Goal: Task Accomplishment & Management: Manage account settings

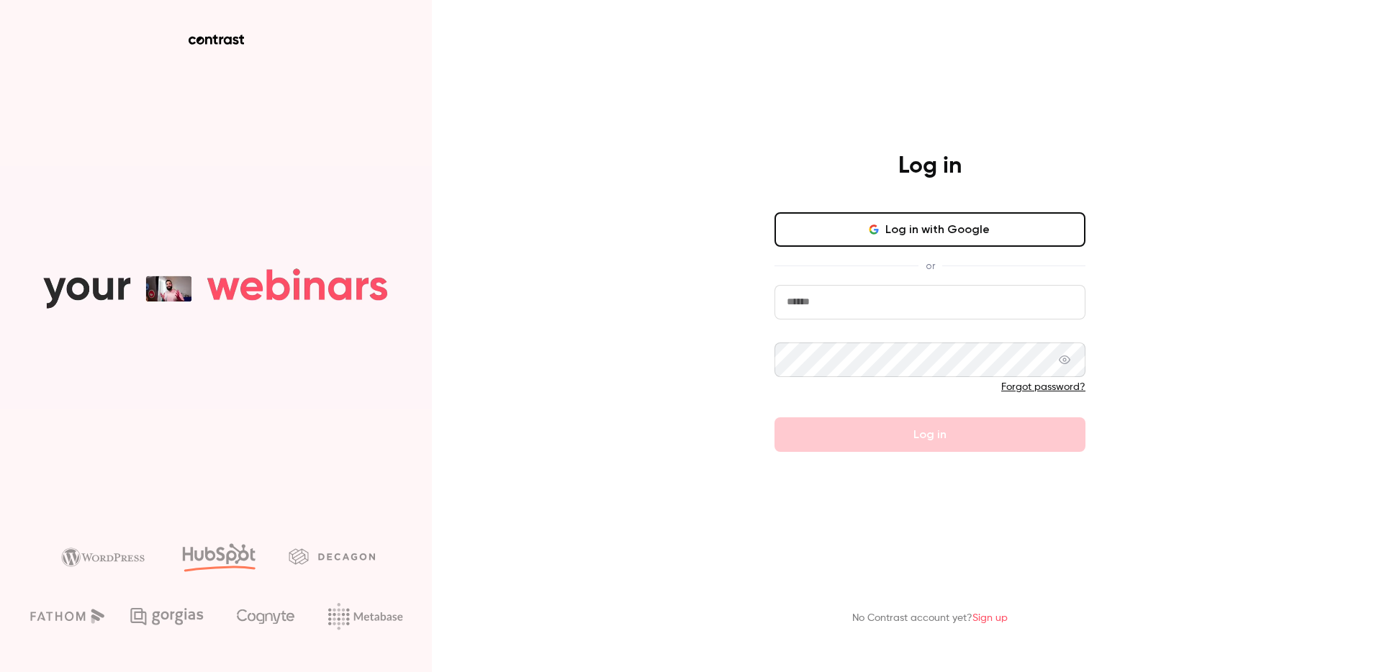
type input "*****"
click at [911, 230] on button "Log in with Google" at bounding box center [930, 229] width 311 height 35
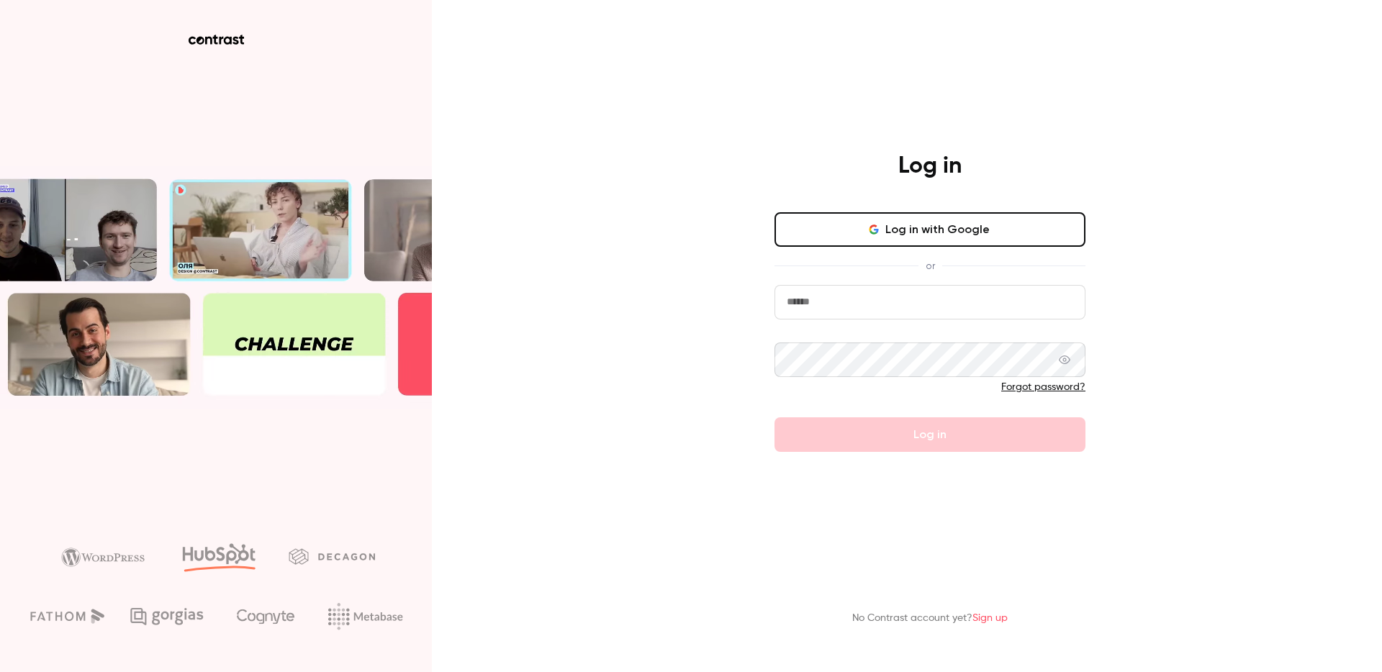
type input "*****"
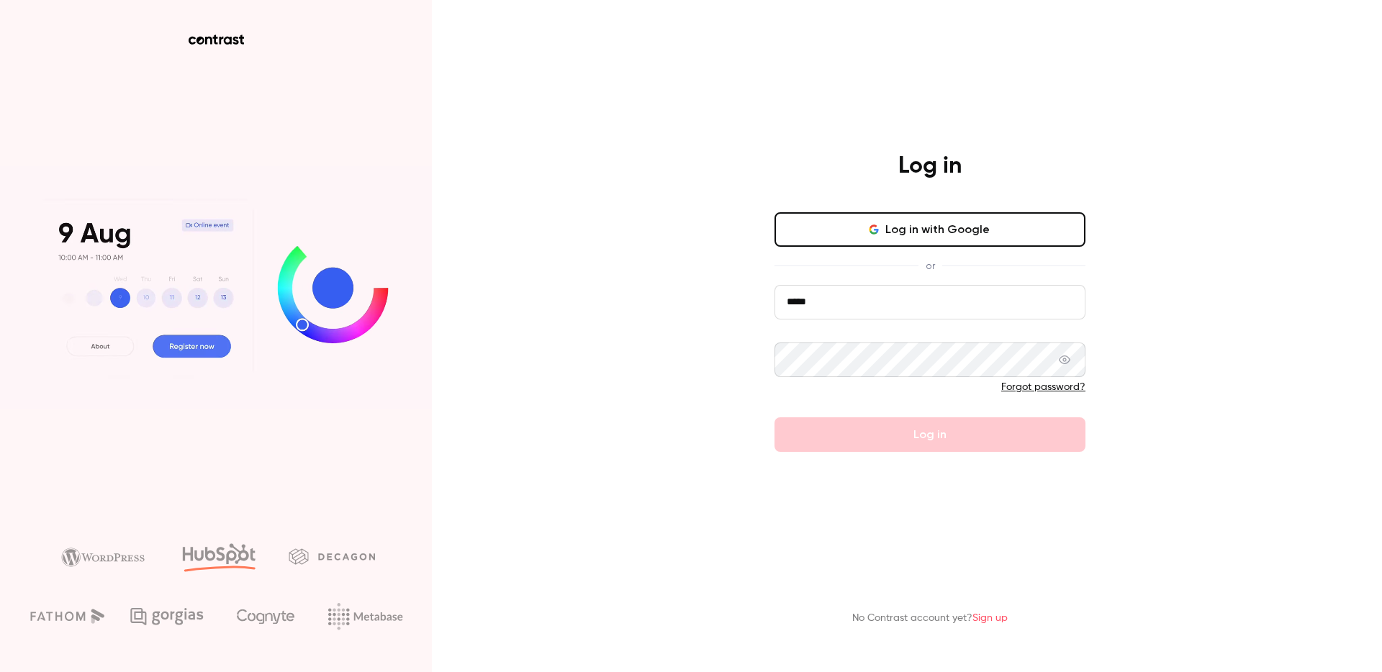
click at [937, 428] on form "***** Forgot password? Log in" at bounding box center [930, 368] width 311 height 167
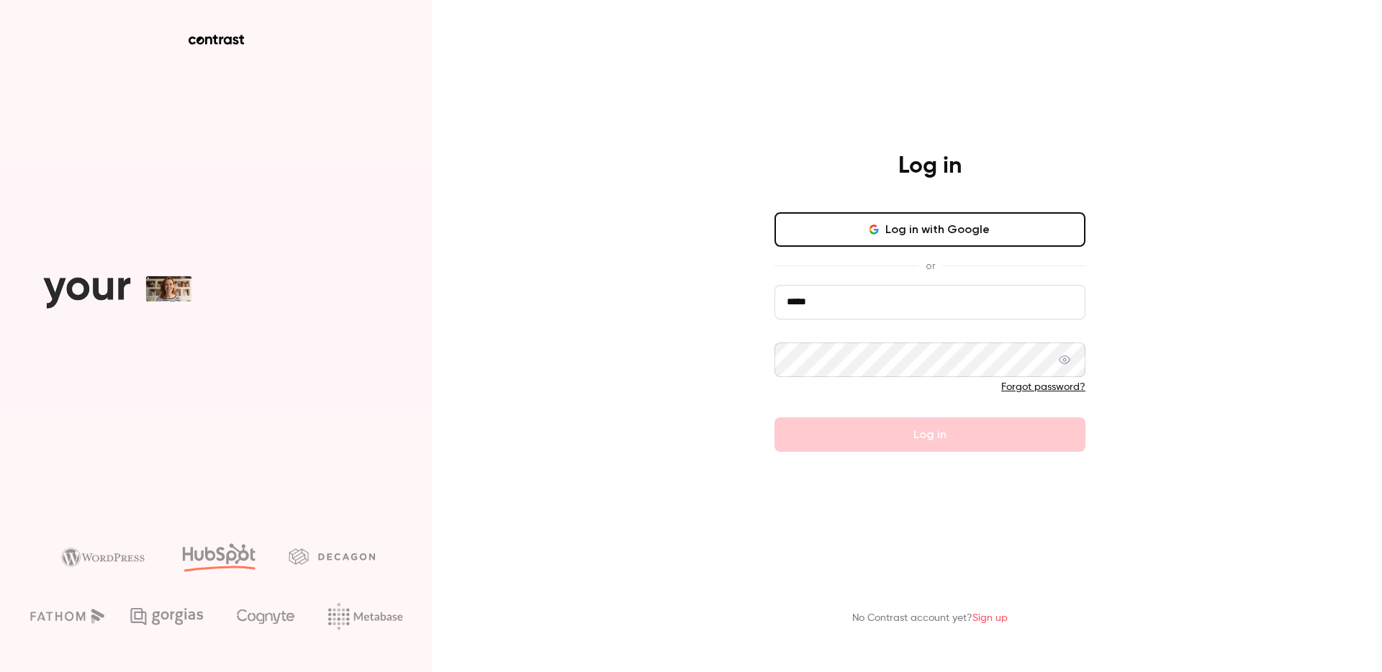
click at [914, 438] on form "***** Forgot password? Log in" at bounding box center [930, 368] width 311 height 167
drag, startPoint x: 1183, startPoint y: 368, endPoint x: 1071, endPoint y: 302, distance: 130.4
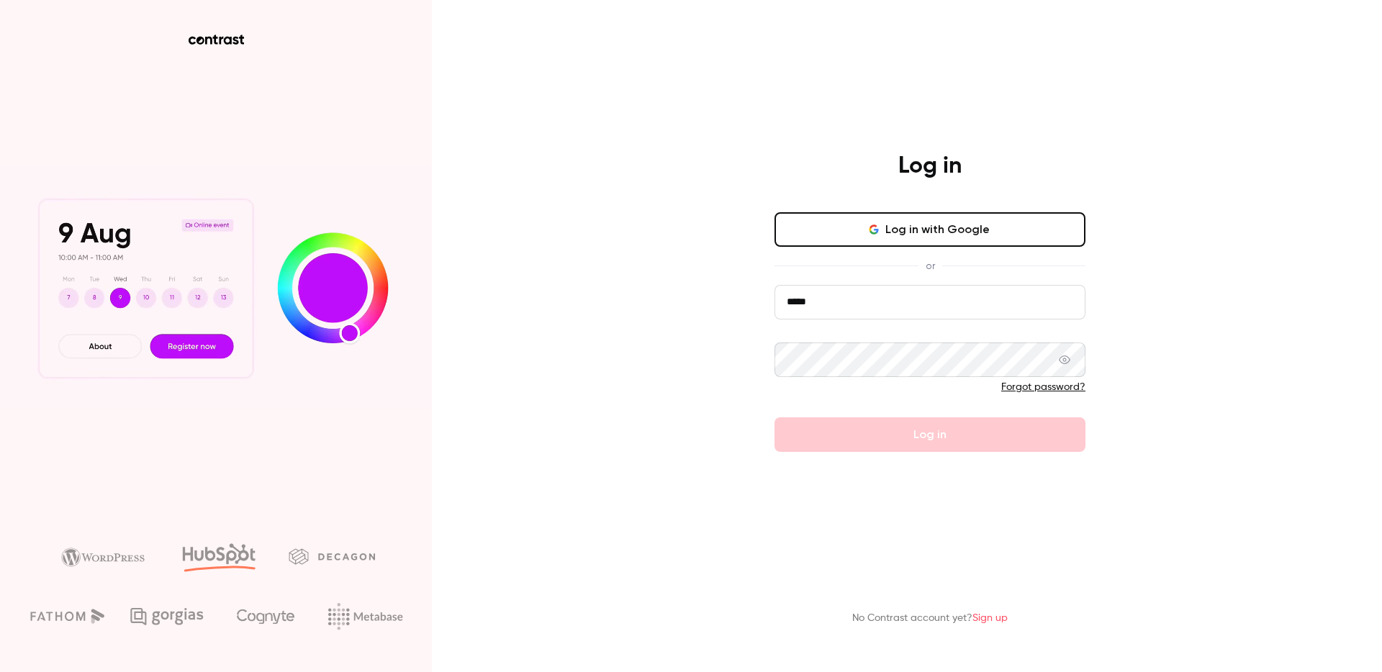
click at [1183, 368] on div "Log in Log in with Google or ***** Forgot password? Log in No Contrast account …" at bounding box center [691, 336] width 1382 height 672
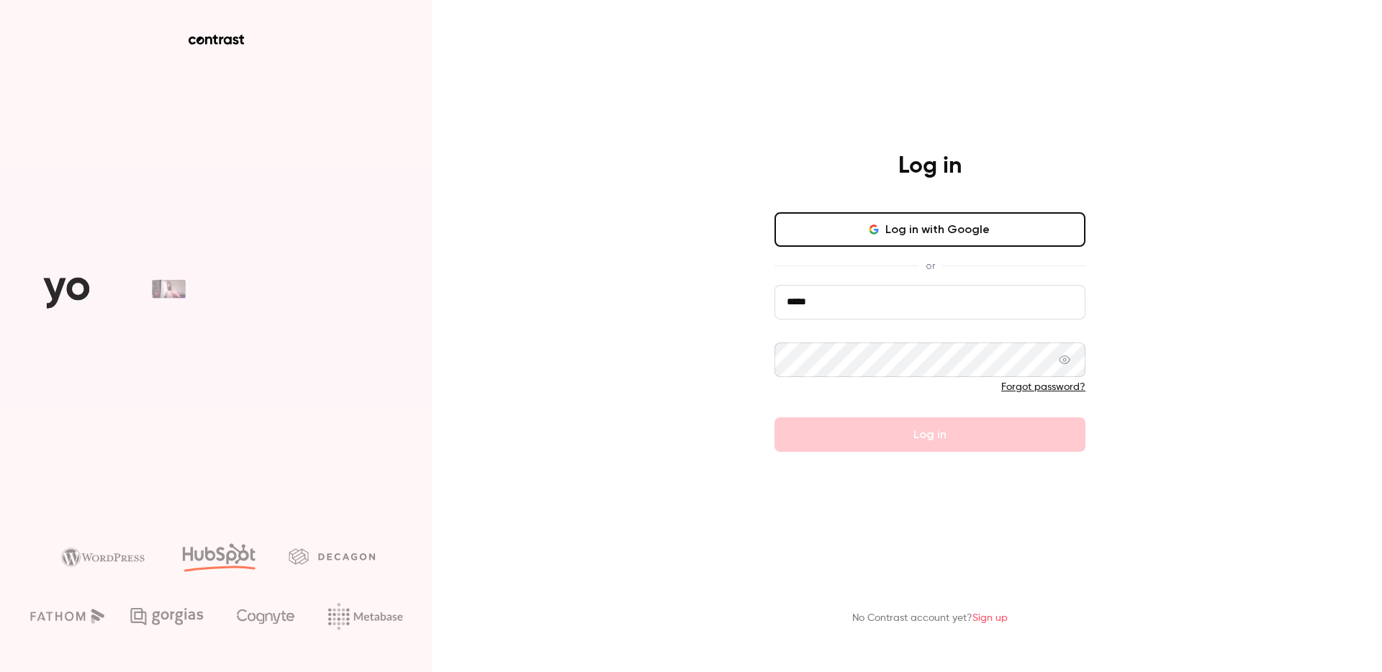
click at [962, 243] on button "Log in with Google" at bounding box center [930, 229] width 311 height 35
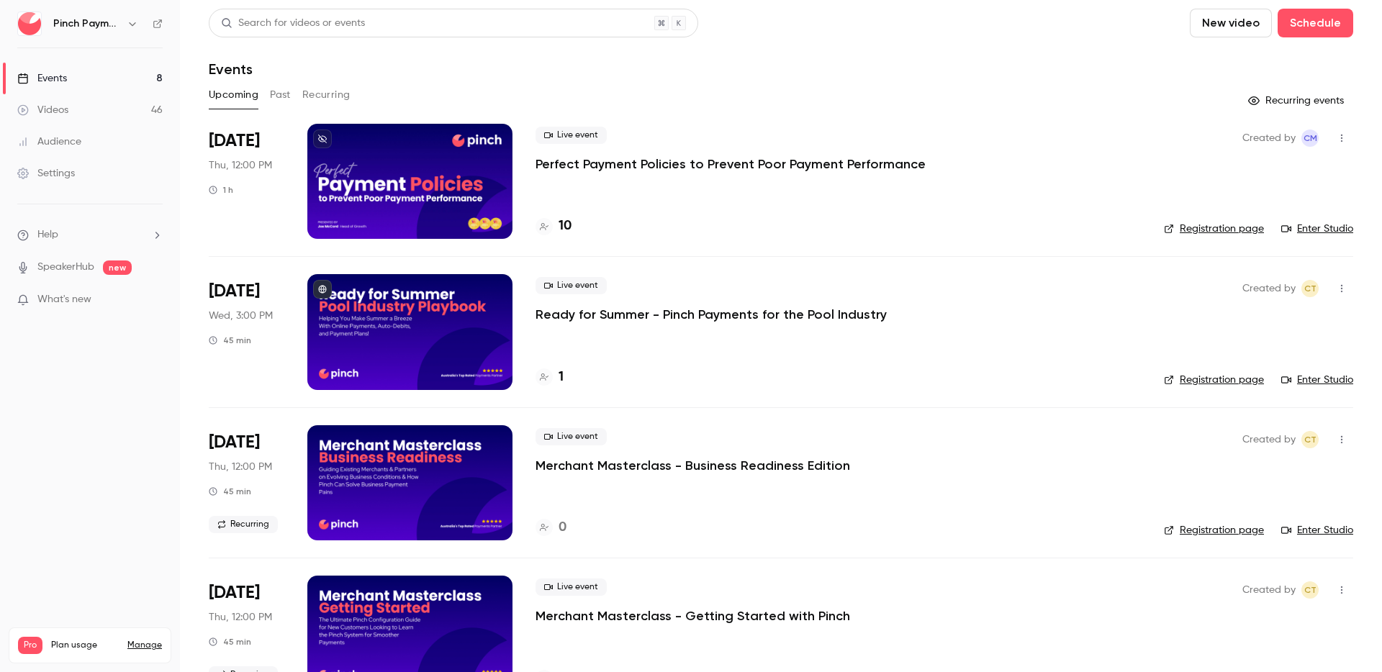
click at [641, 164] on p "Perfect Payment Policies to Prevent Poor Payment Performance" at bounding box center [731, 164] width 390 height 17
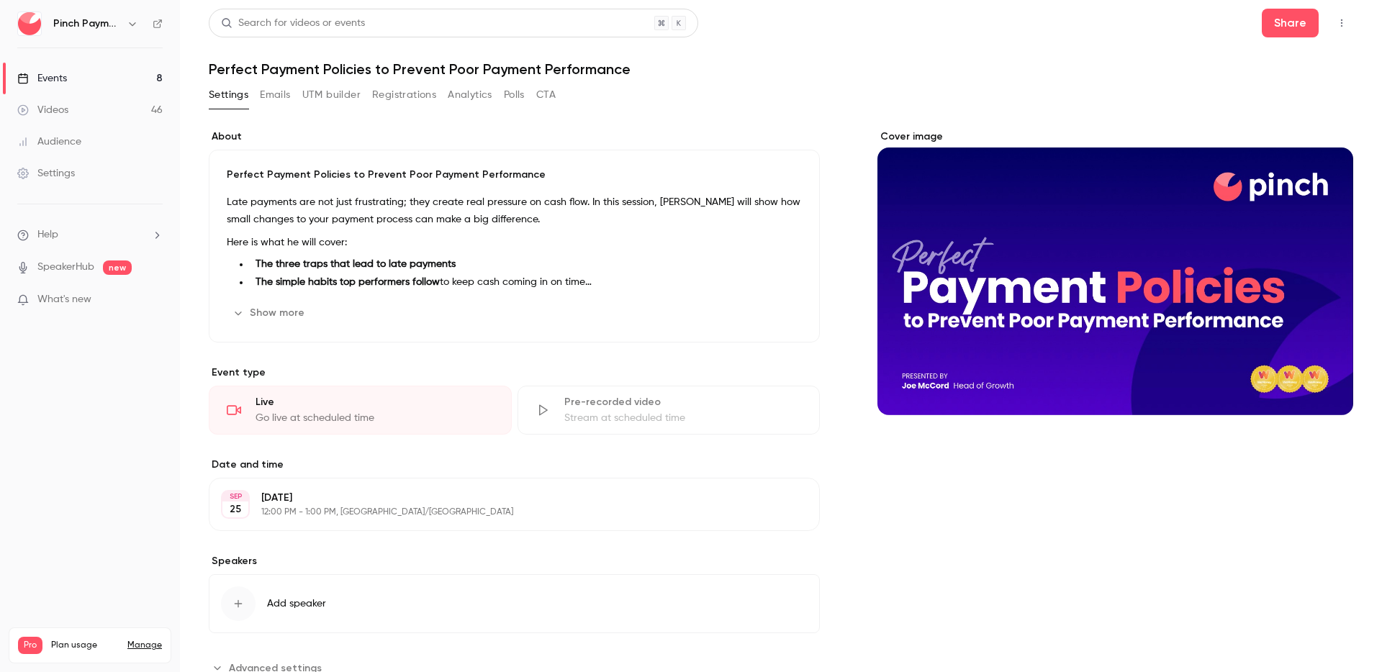
click at [337, 68] on h1 "Perfect Payment Policies to Prevent Poor Payment Performance" at bounding box center [781, 68] width 1145 height 17
copy div "Perfect Payment Policies to Prevent Poor Payment Performance Settings Emails UT…"
click at [790, 583] on button "Add speaker" at bounding box center [514, 603] width 611 height 59
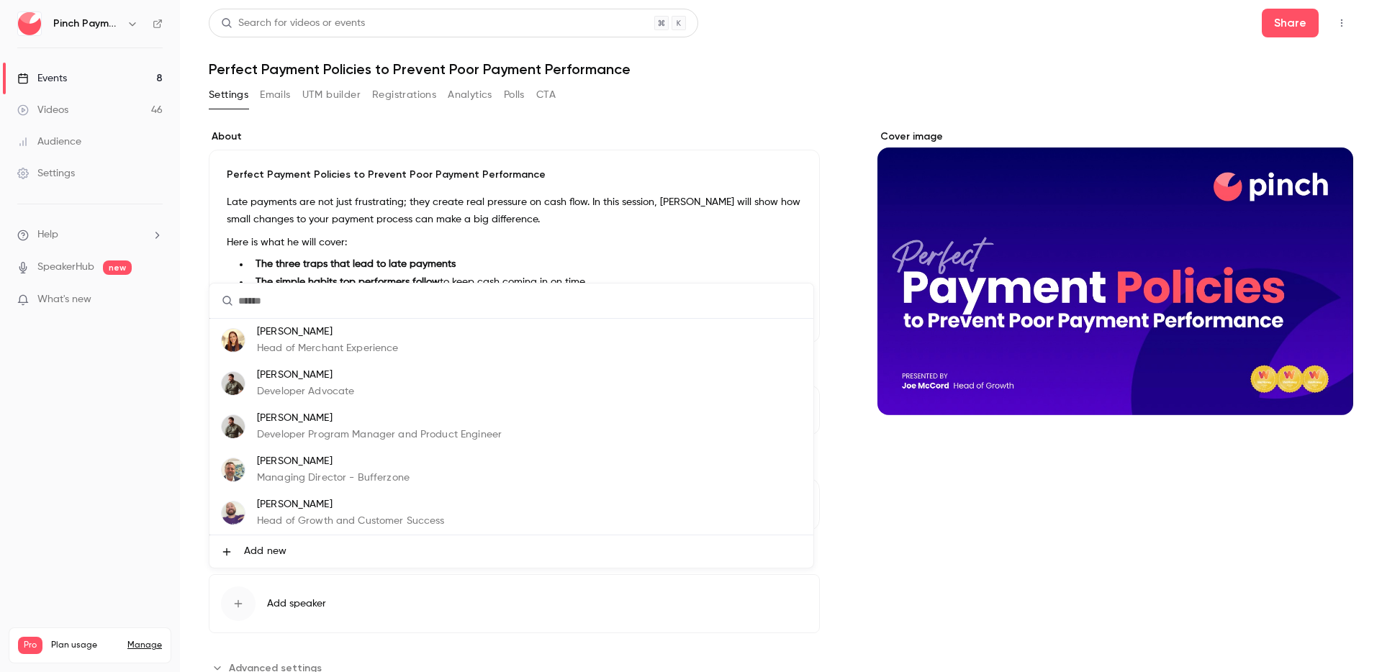
click at [1056, 485] on div at bounding box center [691, 336] width 1382 height 672
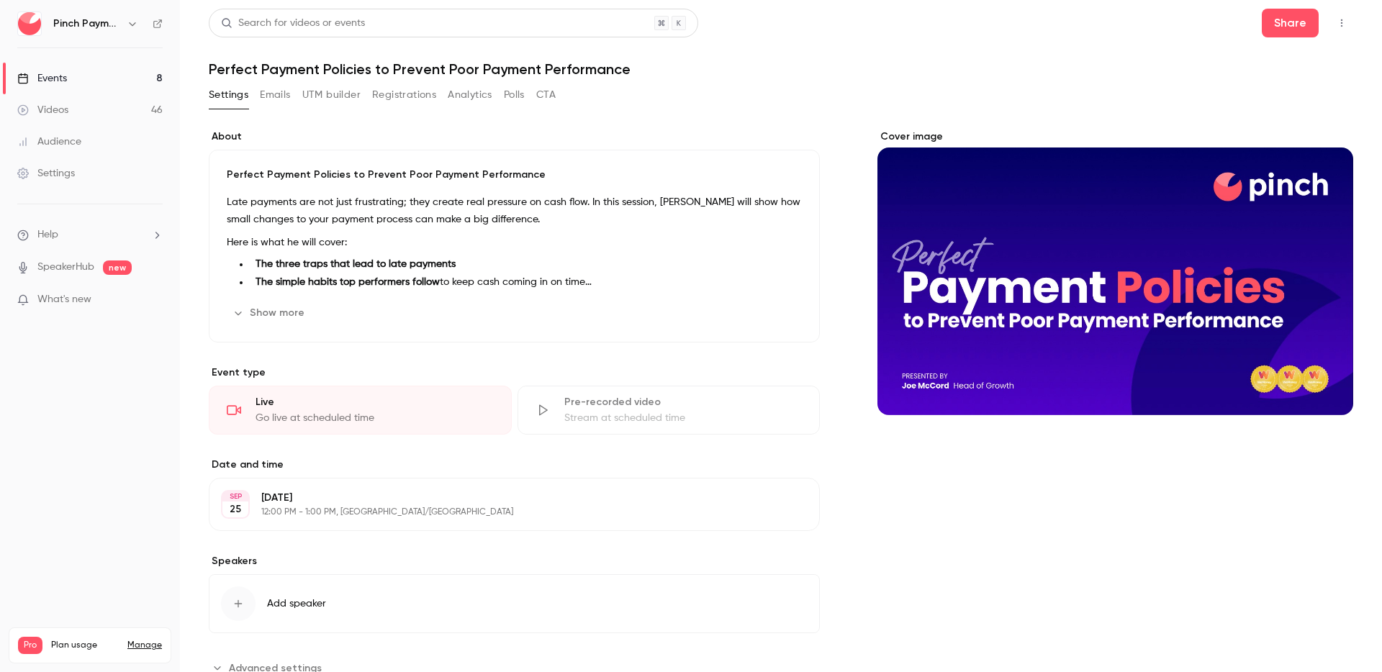
click at [397, 99] on button "Registrations" at bounding box center [404, 95] width 64 height 23
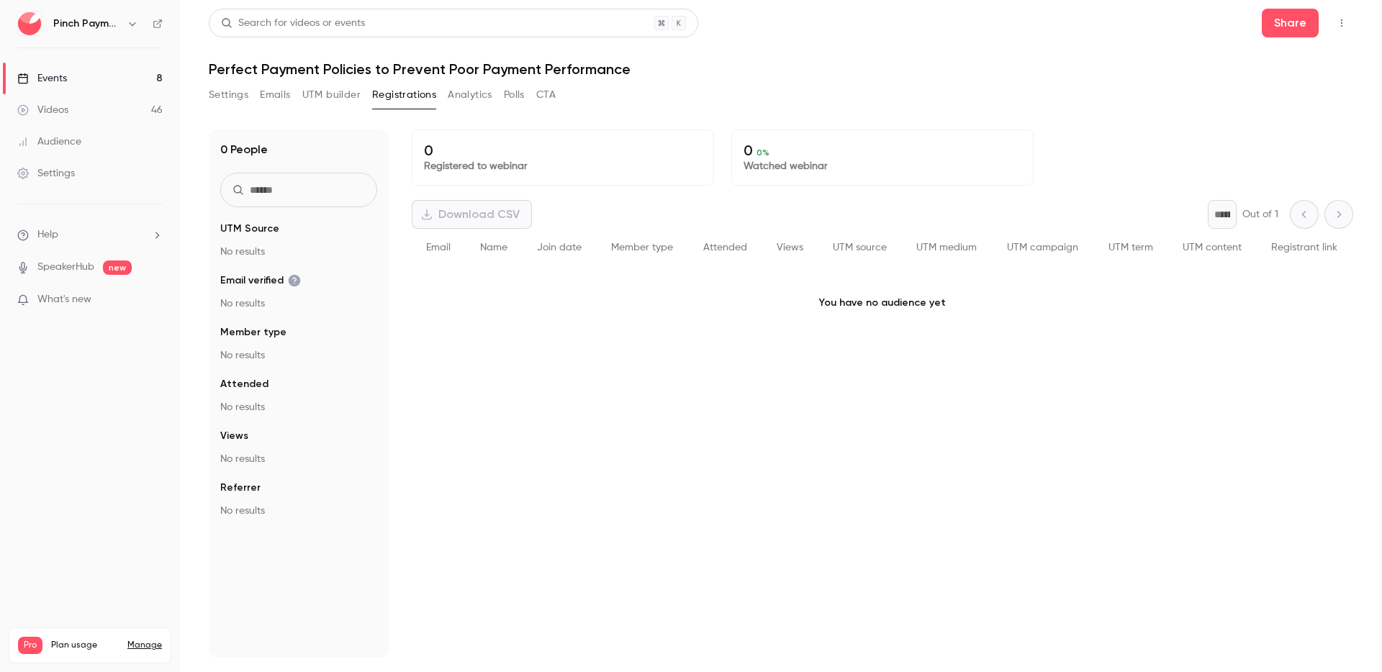
click at [626, 502] on div "0 Registered to webinar 0 0 % Watched webinar Download CSV * Out of 1 Email Nam…" at bounding box center [883, 394] width 942 height 528
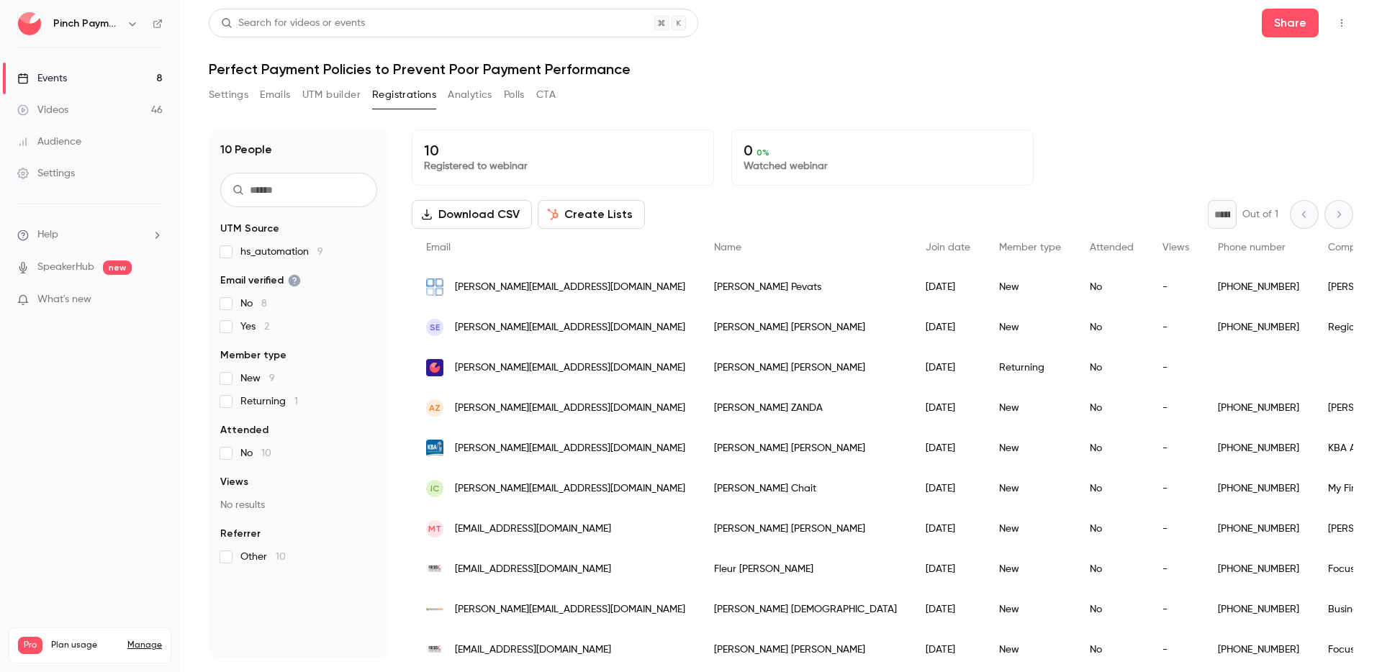
click at [1004, 62] on h1 "Perfect Payment Policies to Prevent Poor Payment Performance" at bounding box center [781, 68] width 1145 height 17
click at [1006, 32] on div "Search for videos or events Share" at bounding box center [781, 23] width 1145 height 29
click at [888, 58] on header "Search for videos or events Share Perfect Payment Policies to Prevent Poor Paym…" at bounding box center [781, 43] width 1145 height 69
click at [282, 90] on button "Emails" at bounding box center [275, 95] width 30 height 23
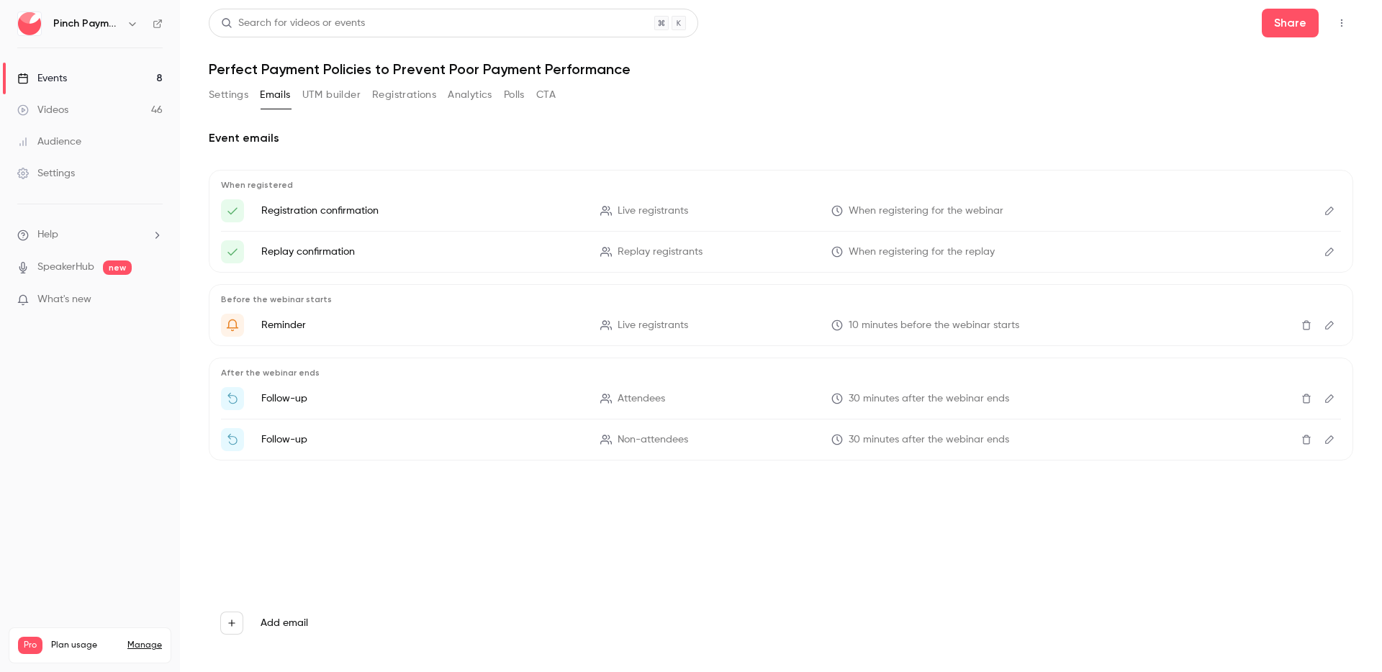
click at [37, 73] on div "Events" at bounding box center [42, 78] width 50 height 14
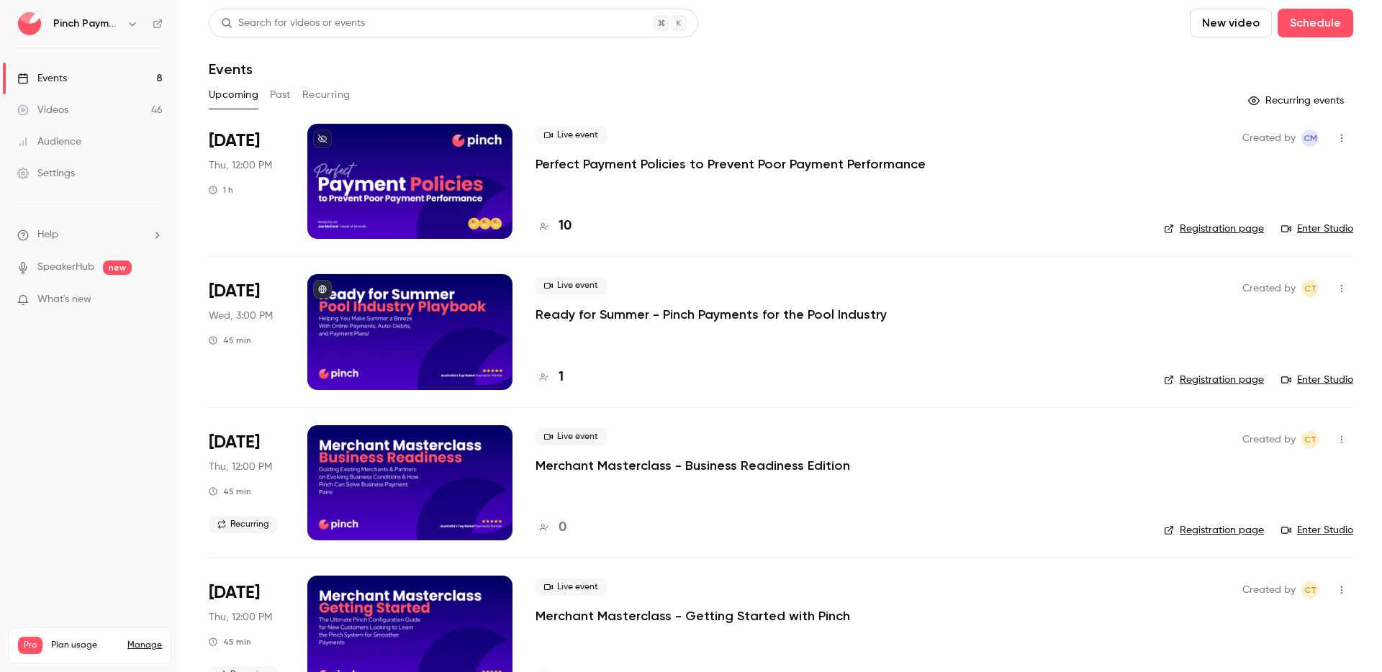
click at [953, 81] on div "Search for videos or events New video Schedule Events Upcoming Past Recurring R…" at bounding box center [781, 660] width 1145 height 1303
click at [940, 271] on li "[DATE] Wed, 3:00 PM 45 min Live event Ready for Summer - Pinch Payments for the…" at bounding box center [781, 331] width 1145 height 150
click at [718, 160] on p "Perfect Payment Policies to Prevent Poor Payment Performance" at bounding box center [731, 164] width 390 height 17
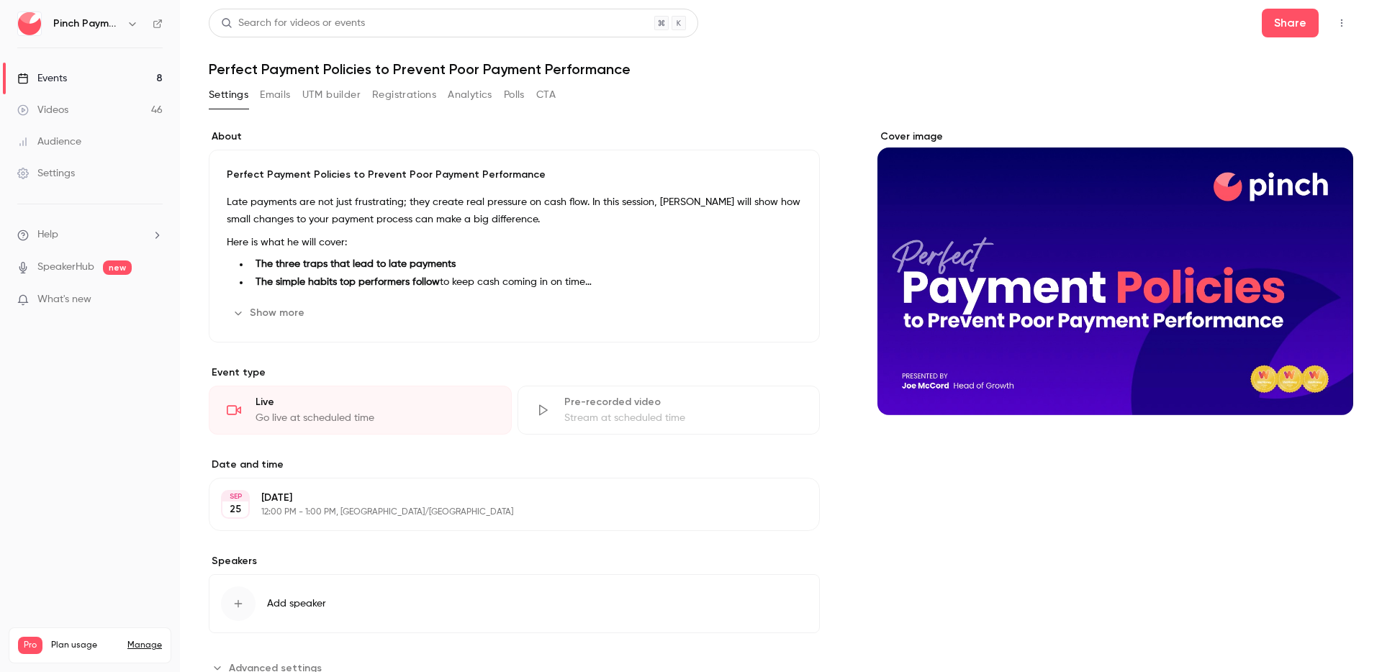
click at [408, 99] on button "Registrations" at bounding box center [404, 95] width 64 height 23
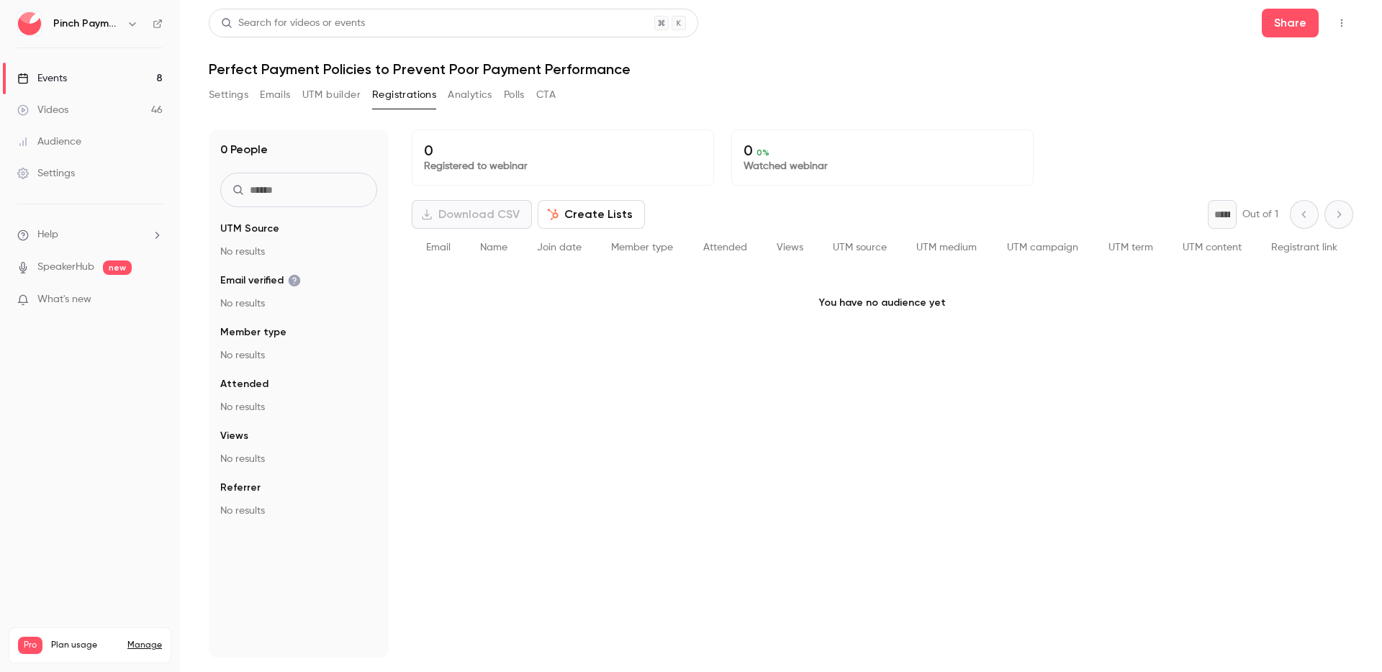
click at [989, 55] on header "Search for videos or events Share Perfect Payment Policies to Prevent Poor Paym…" at bounding box center [781, 43] width 1145 height 69
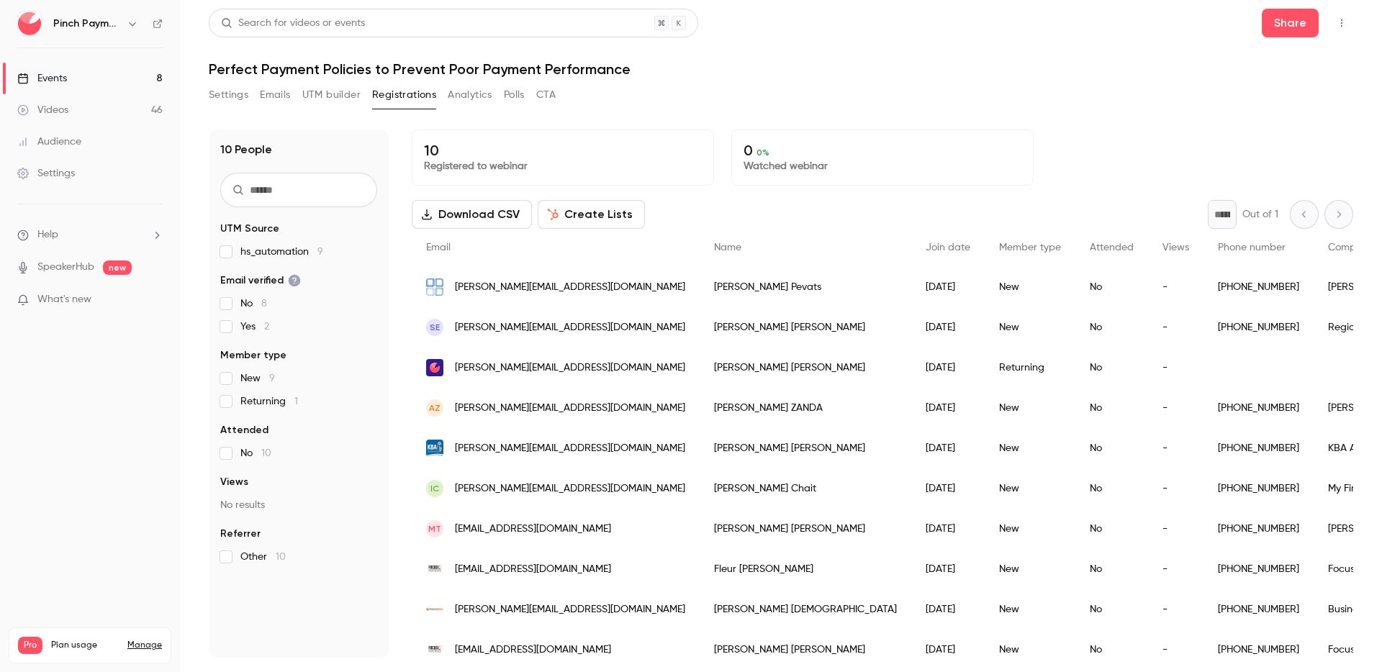
click at [477, 91] on button "Analytics" at bounding box center [470, 95] width 45 height 23
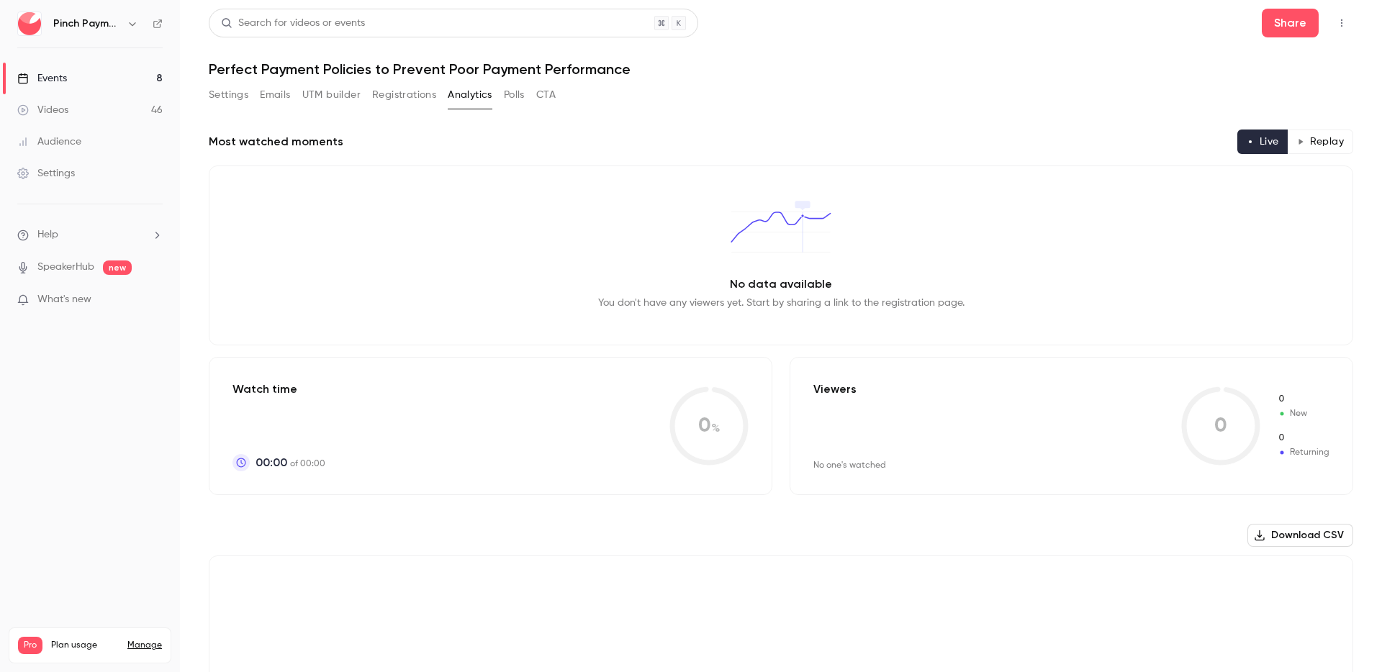
click at [797, 54] on header "Search for videos or events Share Perfect Payment Policies to Prevent Poor Paym…" at bounding box center [781, 43] width 1145 height 69
click at [221, 94] on button "Settings" at bounding box center [229, 95] width 40 height 23
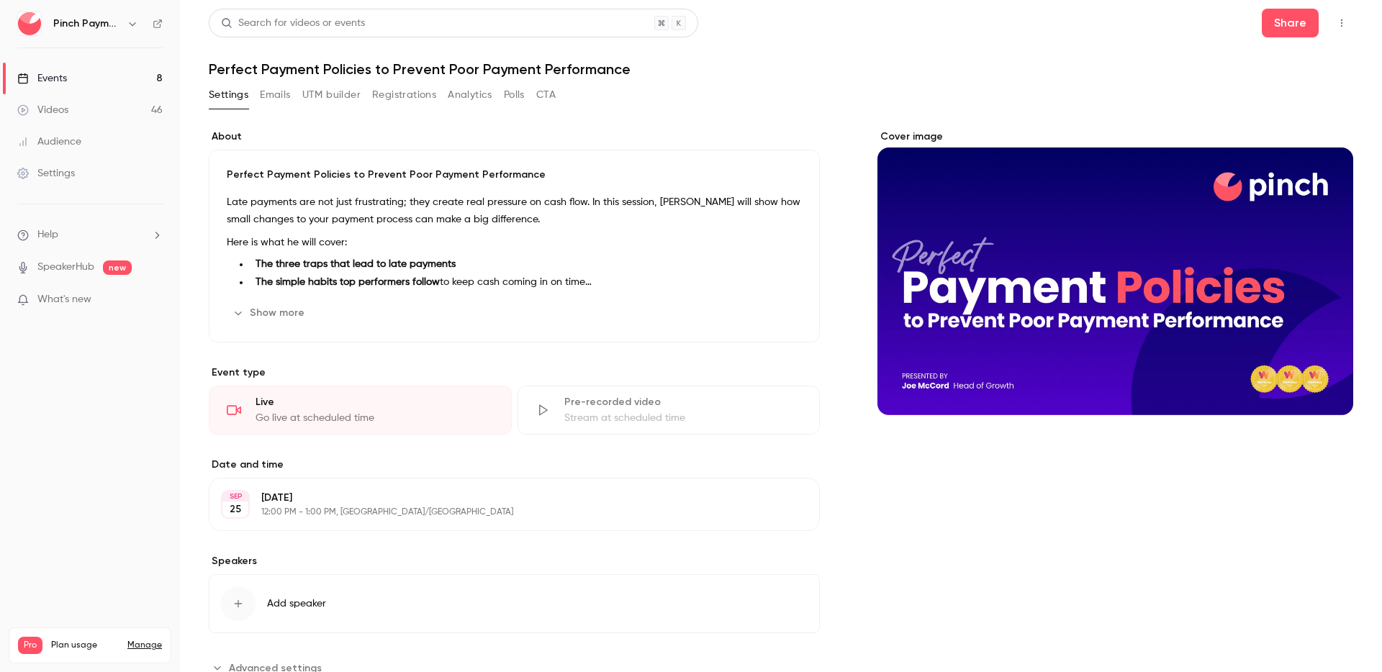
click at [284, 89] on button "Emails" at bounding box center [275, 95] width 30 height 23
